Goal: Register for event/course

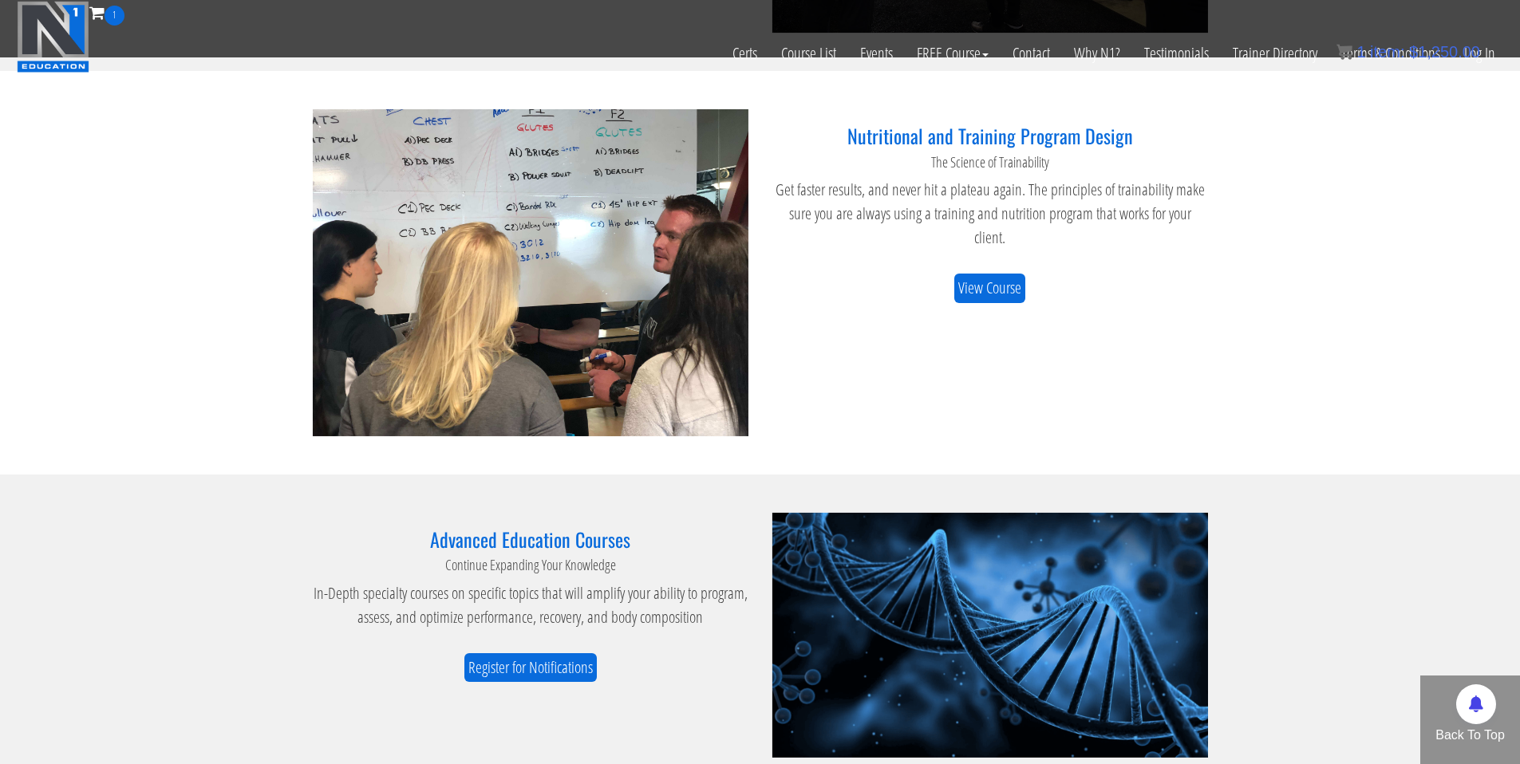
scroll to position [1431, 0]
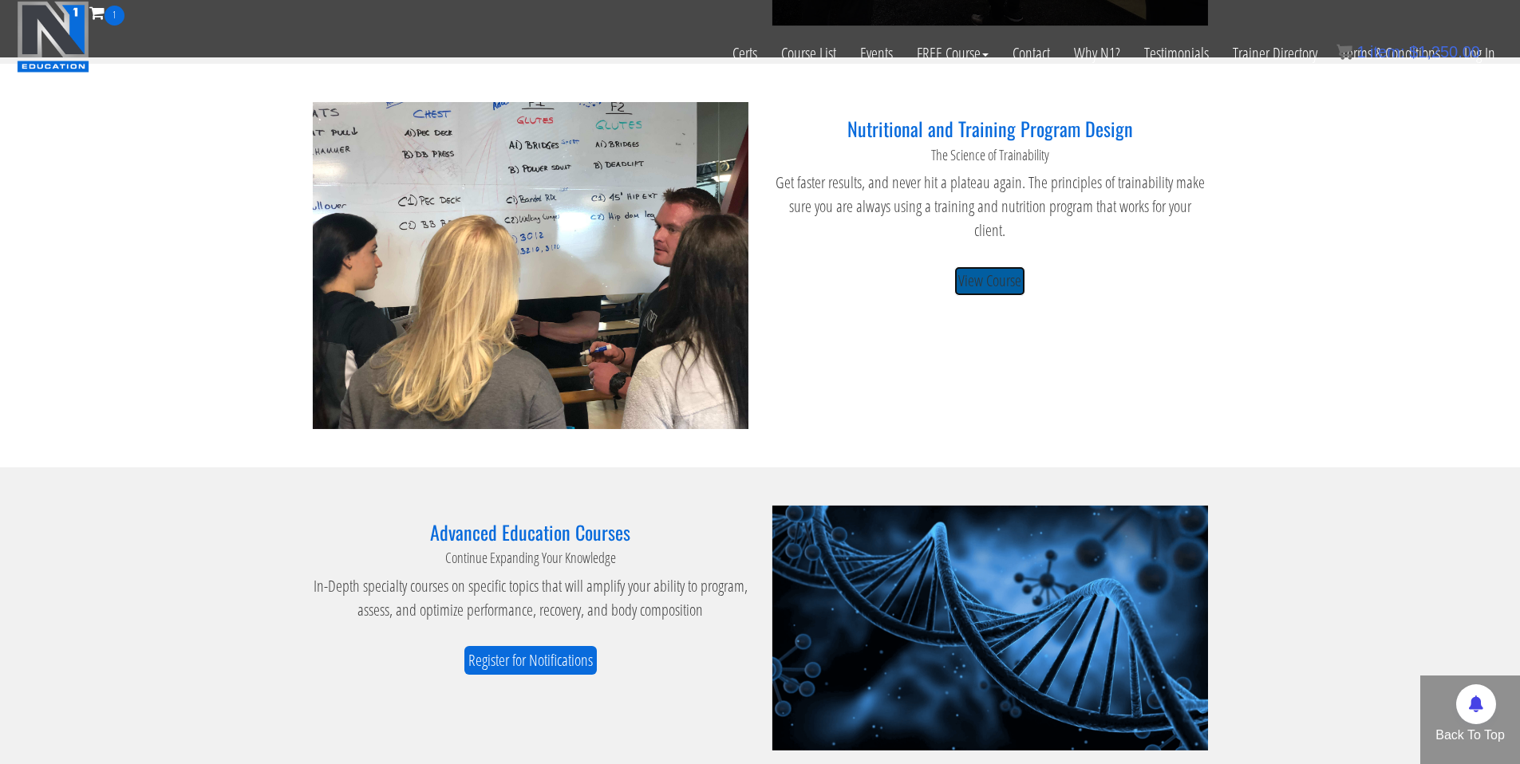
click at [992, 266] on link "View Course" at bounding box center [989, 281] width 71 height 30
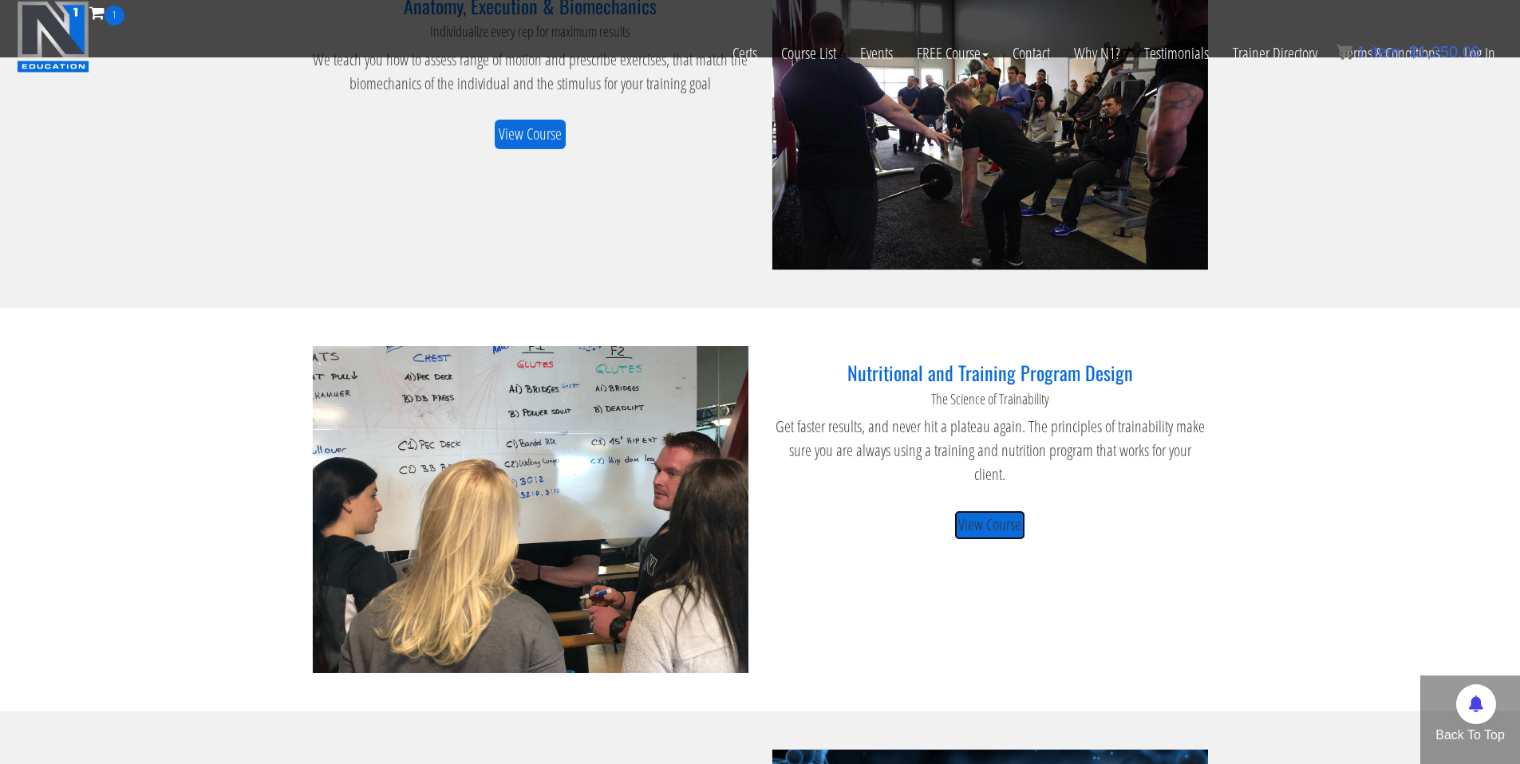
scroll to position [1646, 0]
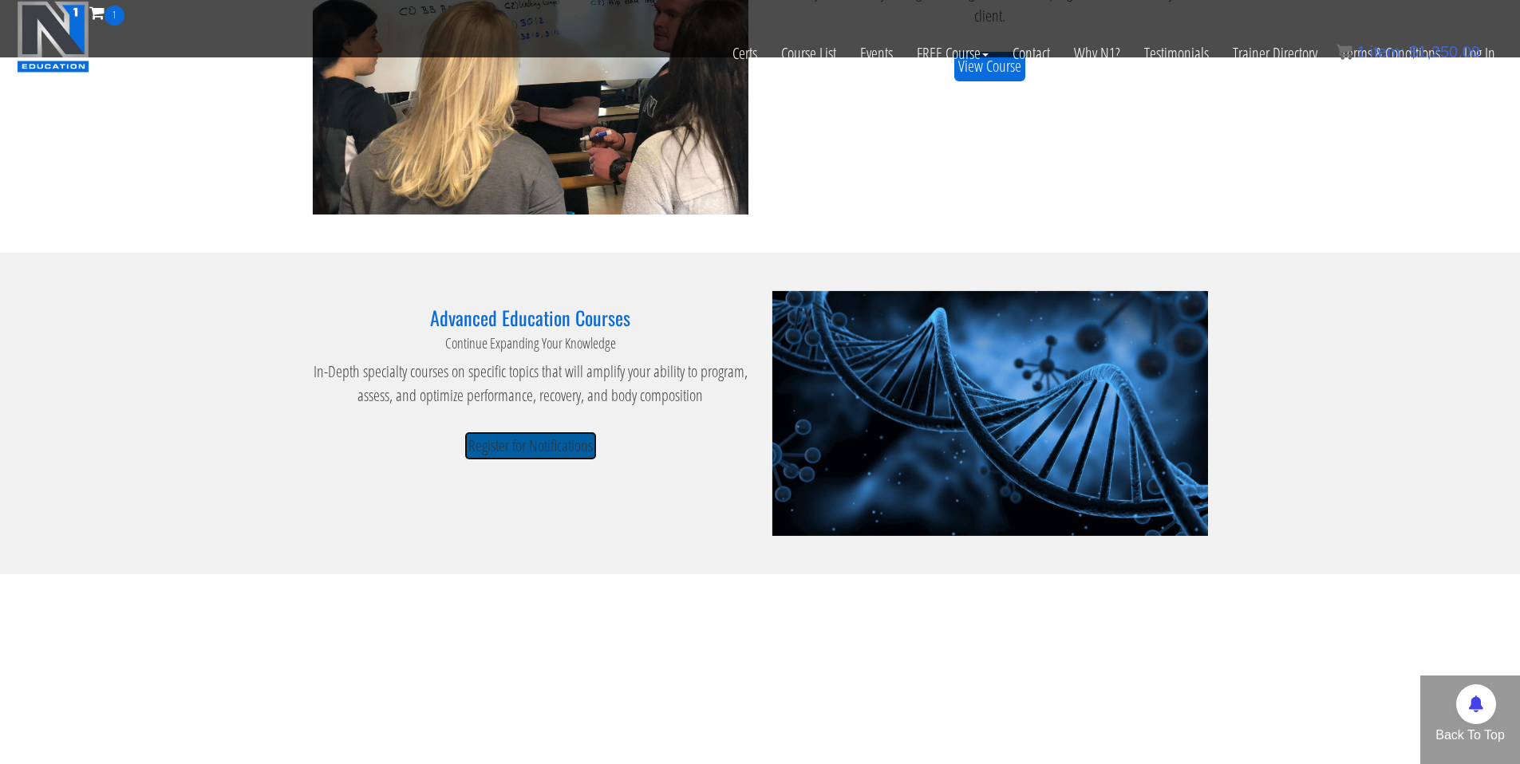
click at [524, 438] on link "Register for Notifications" at bounding box center [530, 447] width 132 height 30
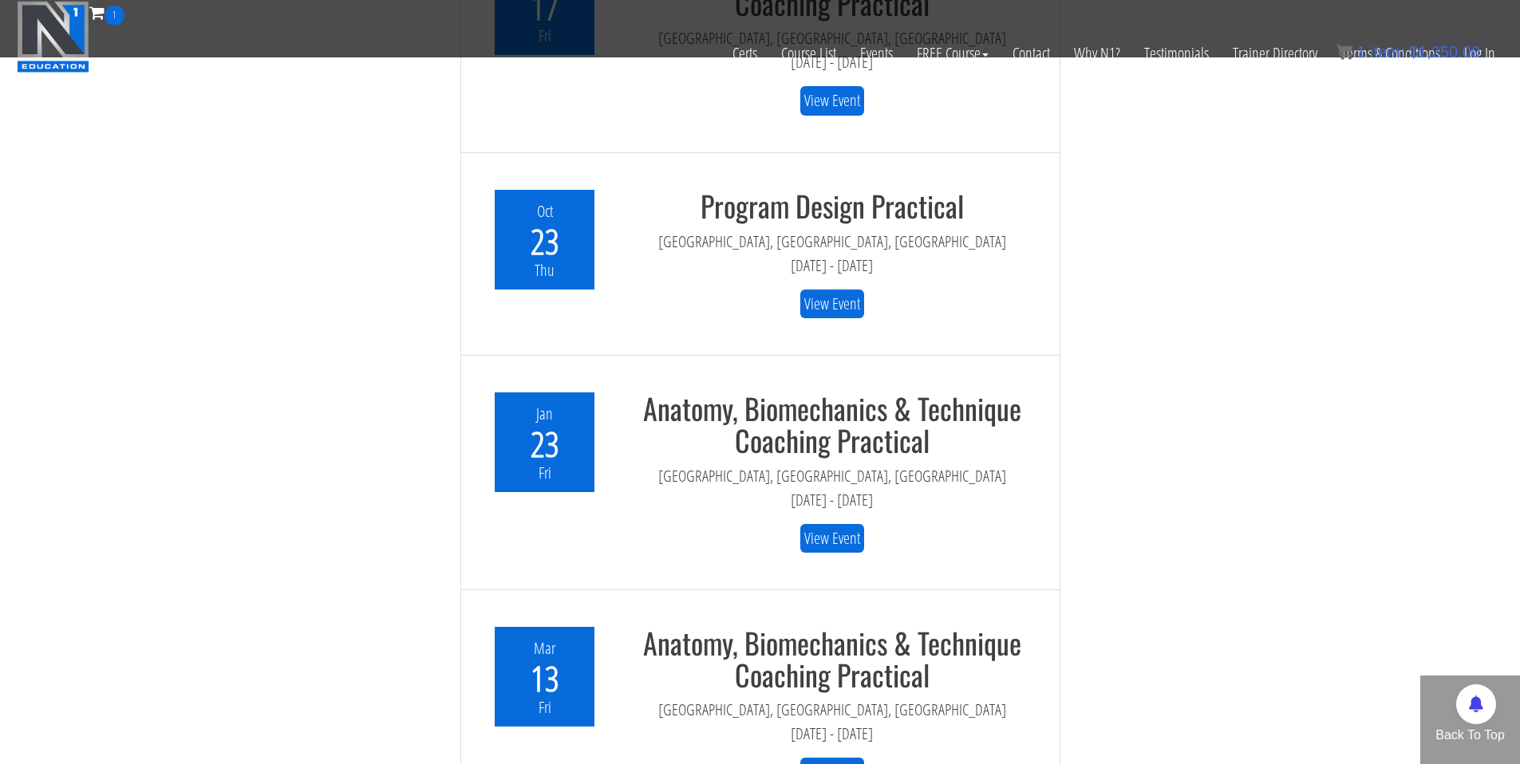
scroll to position [4424, 0]
